Goal: Information Seeking & Learning: Learn about a topic

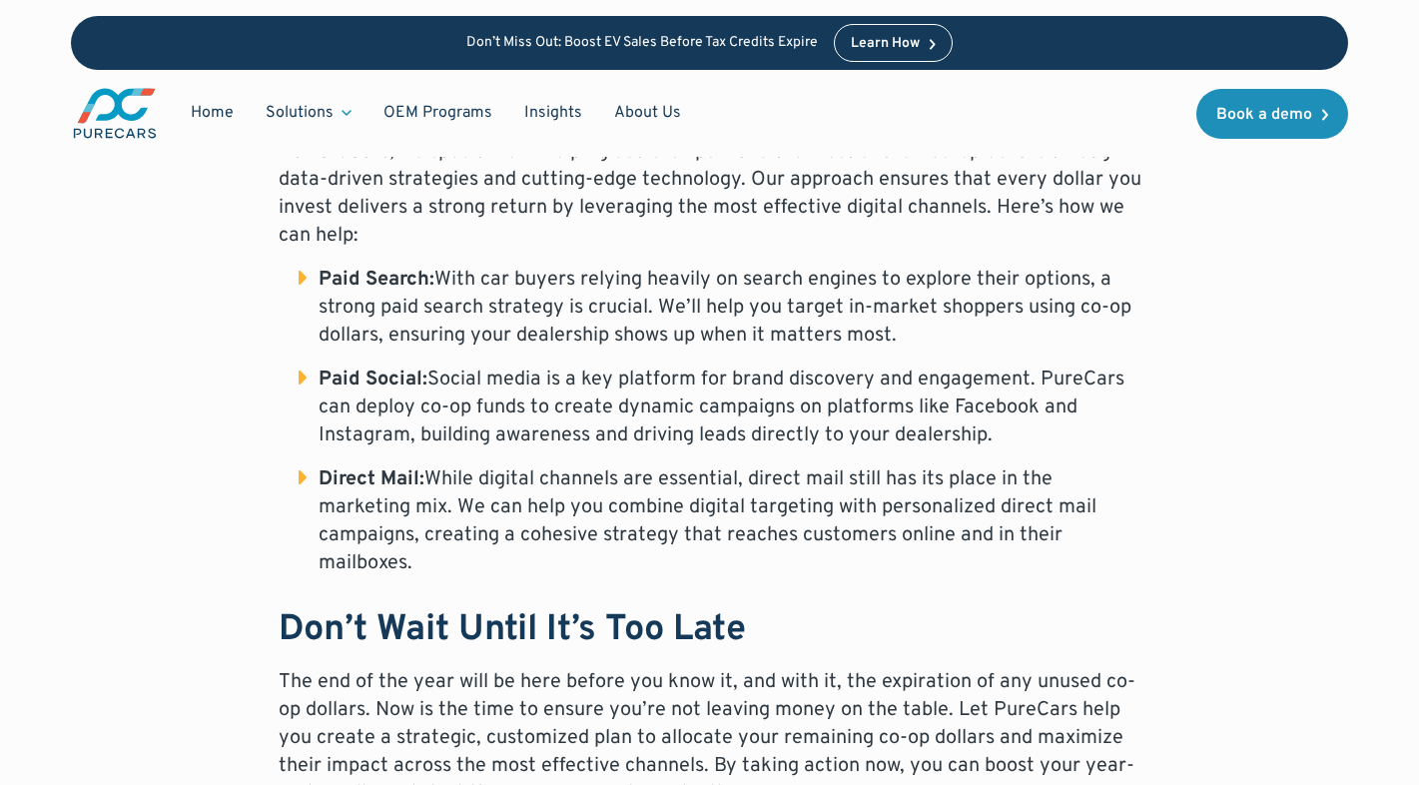
scroll to position [1871, 0]
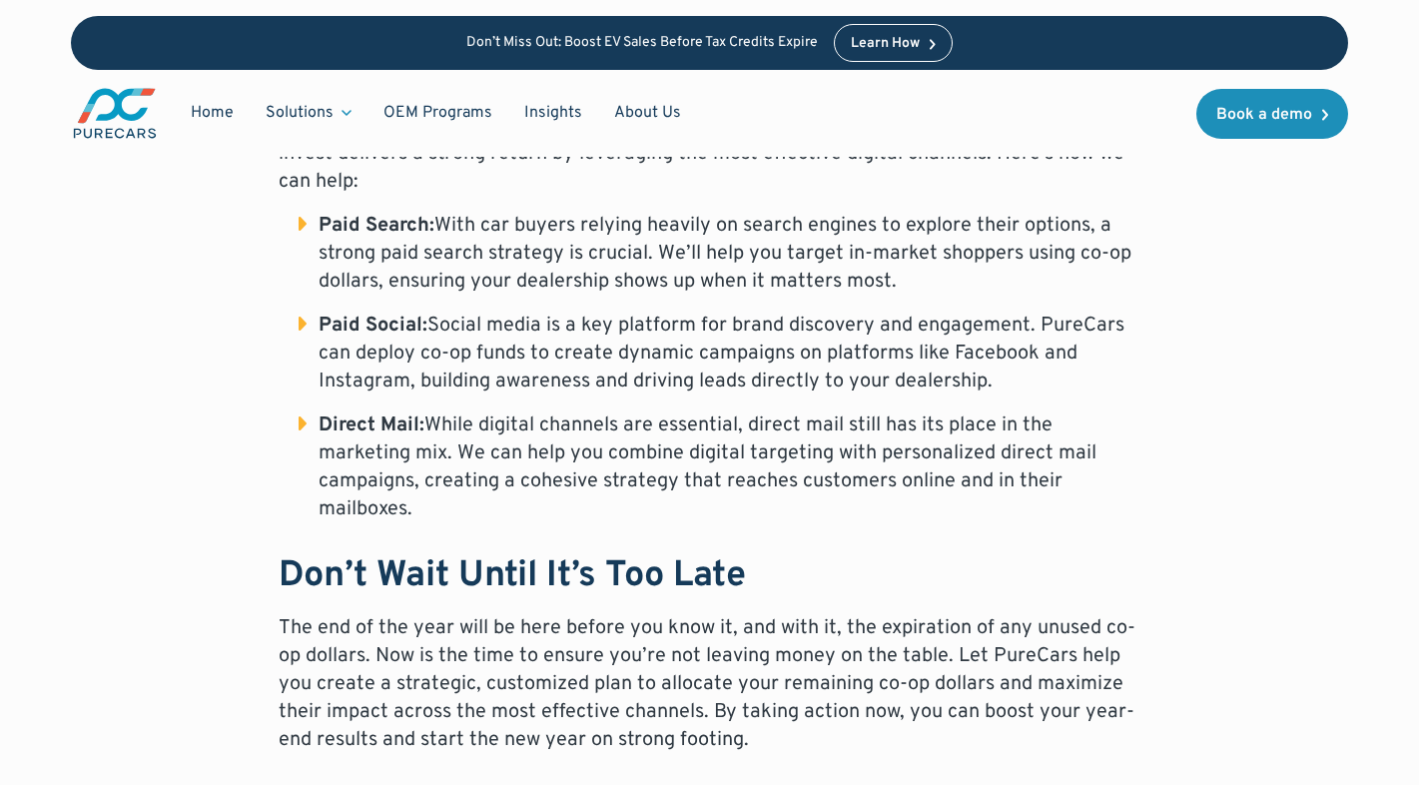
click at [872, 45] on div "Learn How" at bounding box center [885, 44] width 69 height 14
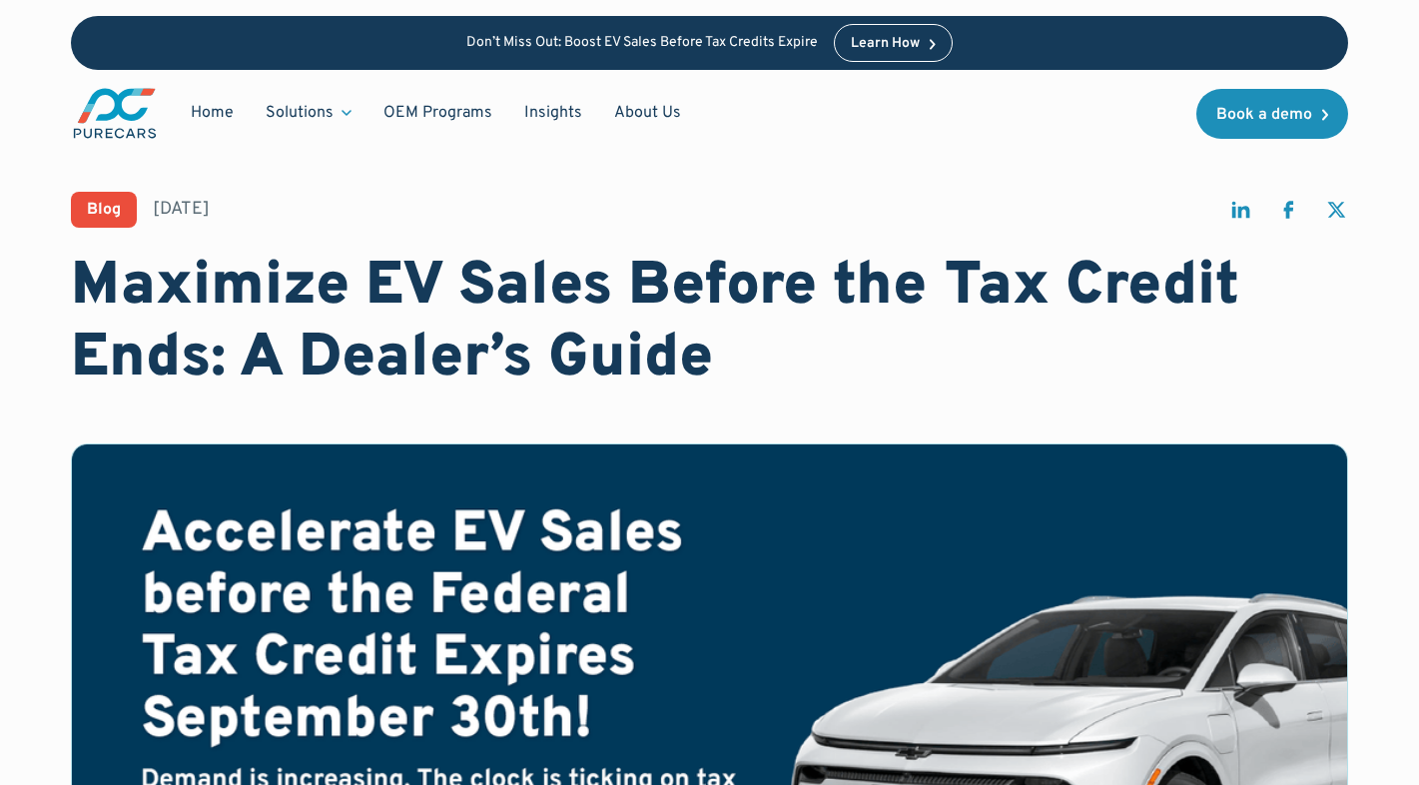
click at [800, 385] on h1 "Maximize EV Sales Before the Tax Credit Ends: A Dealer’s Guide" at bounding box center [710, 324] width 1278 height 144
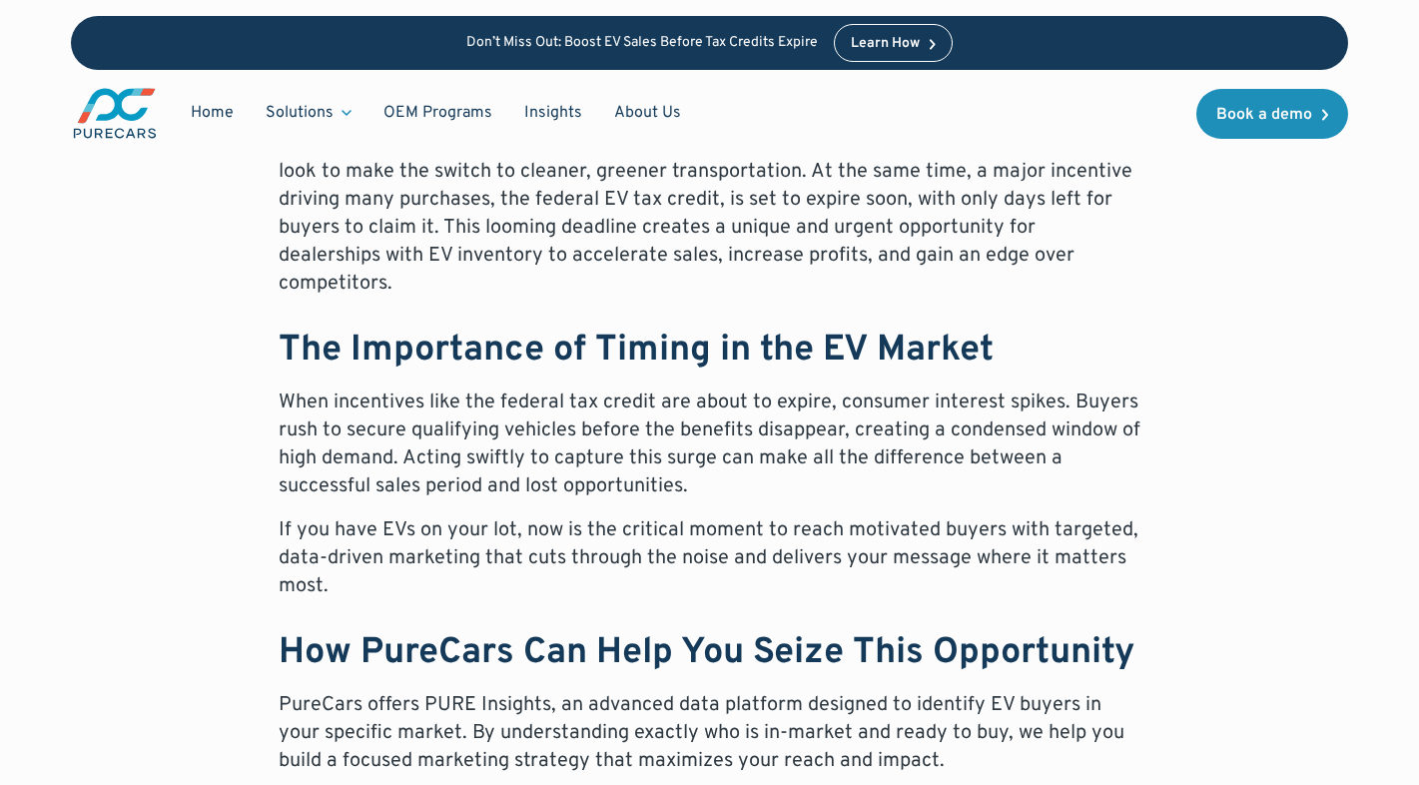
scroll to position [919, 0]
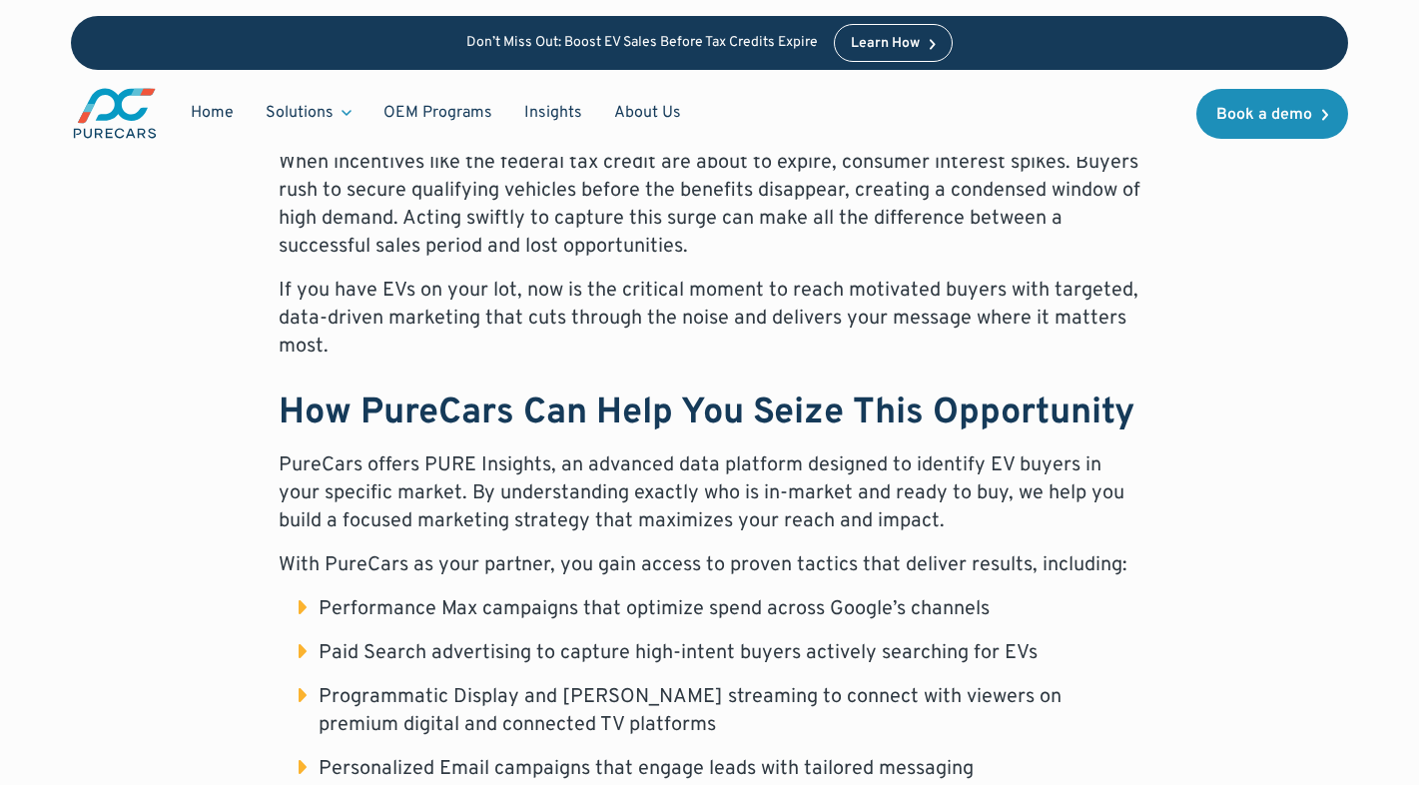
scroll to position [1159, 0]
